Goal: Information Seeking & Learning: Find specific fact

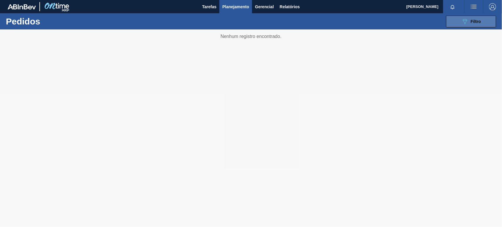
click at [463, 21] on icon "089F7B8B-B2A5-4AFE-B5C0-19BA573D28AC" at bounding box center [464, 21] width 7 height 7
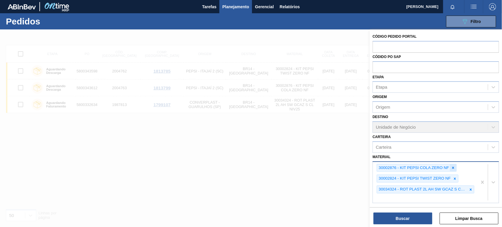
click at [453, 167] on icon at bounding box center [453, 167] width 2 height 2
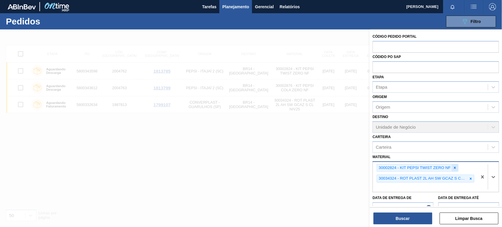
click at [454, 167] on icon at bounding box center [455, 167] width 4 height 4
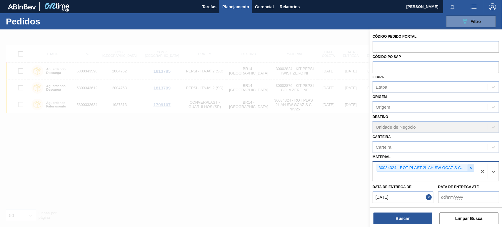
click at [471, 166] on icon at bounding box center [470, 167] width 4 height 4
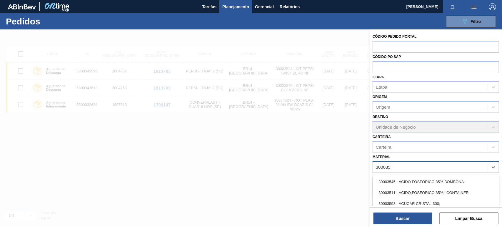
type input "30003513"
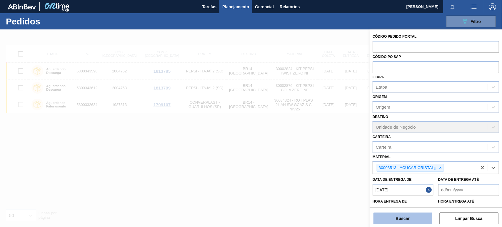
click at [413, 215] on button "Buscar" at bounding box center [402, 218] width 59 height 12
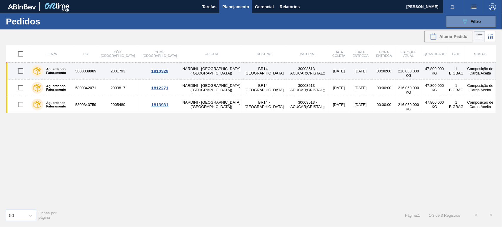
click at [201, 67] on td "NARDINI - [GEOGRAPHIC_DATA] ([GEOGRAPHIC_DATA])" at bounding box center [211, 71] width 61 height 17
